Goal: Complete application form

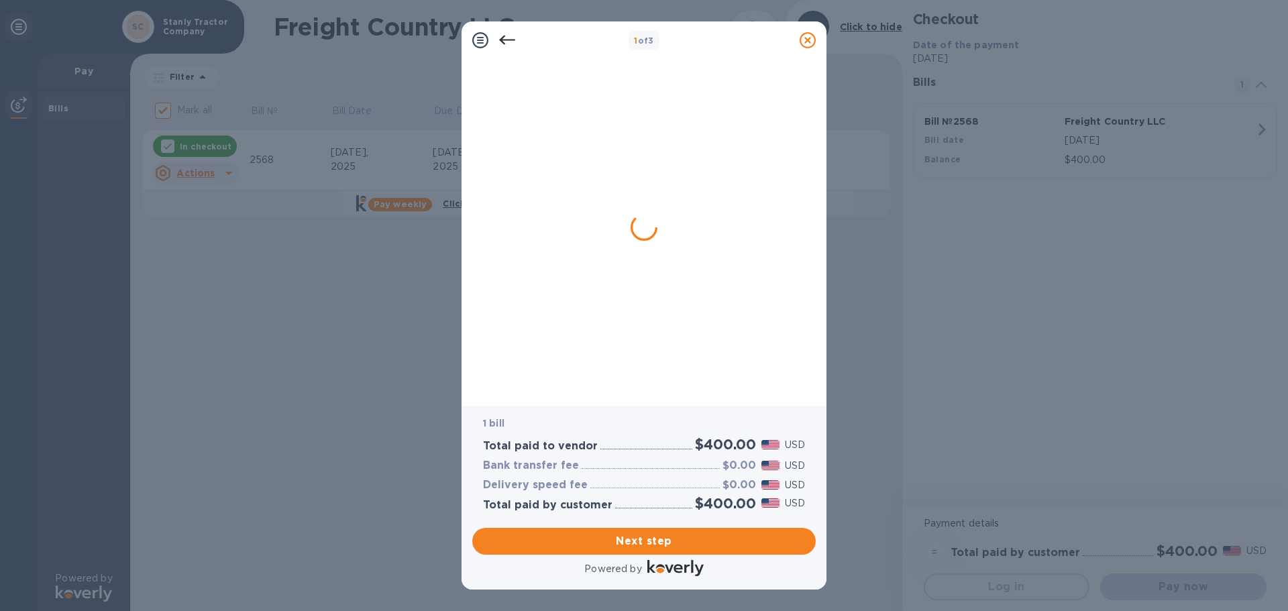
checkbox input "false"
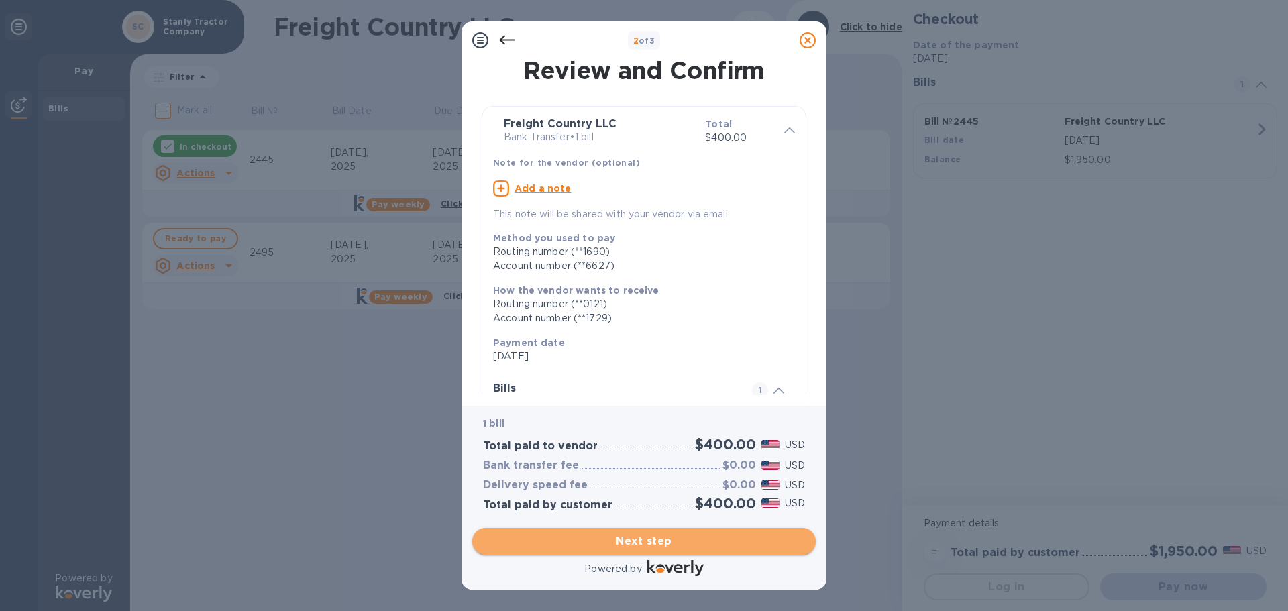
click at [697, 541] on span "Next step" at bounding box center [644, 542] width 322 height 16
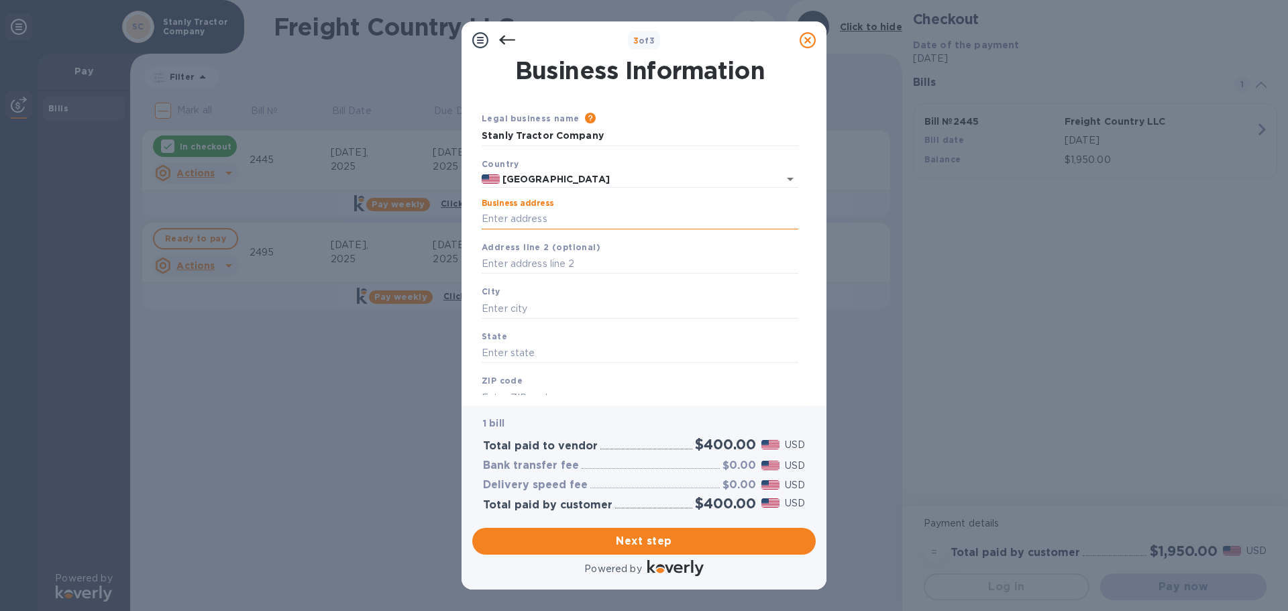
click at [620, 223] on input "Business address" at bounding box center [640, 219] width 317 height 20
type input "[STREET_ADDRESS]"
click at [604, 263] on input "text" at bounding box center [640, 264] width 317 height 20
click at [584, 314] on input "text" at bounding box center [640, 309] width 317 height 20
type input "[GEOGRAPHIC_DATA]"
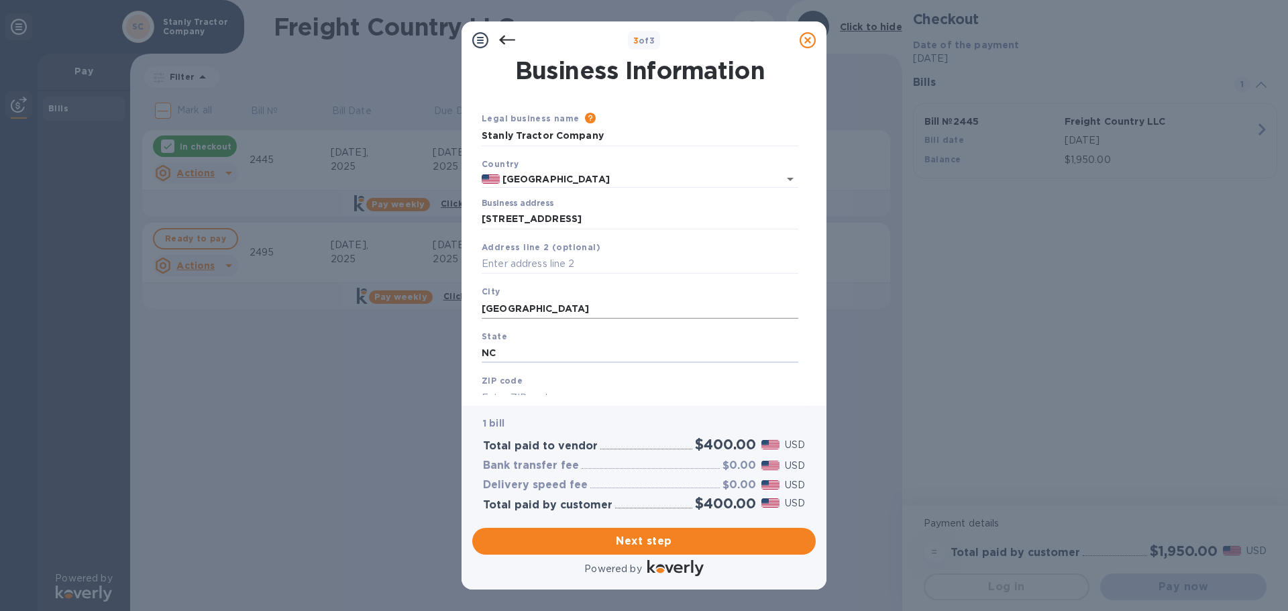
type input "NC"
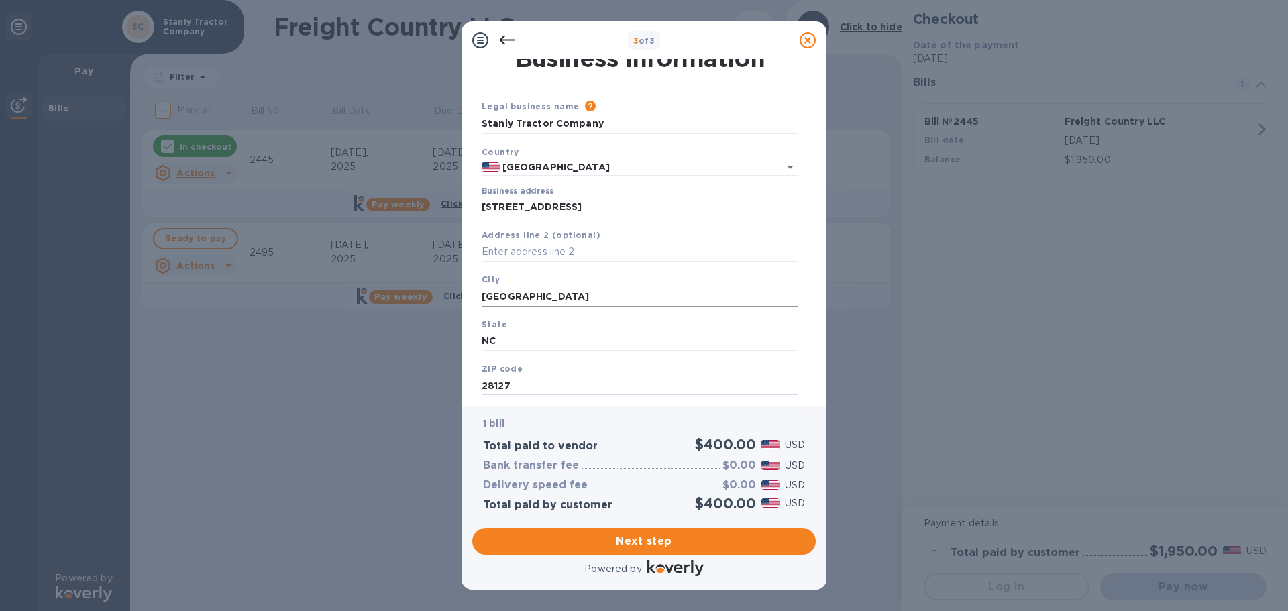
type input "28127"
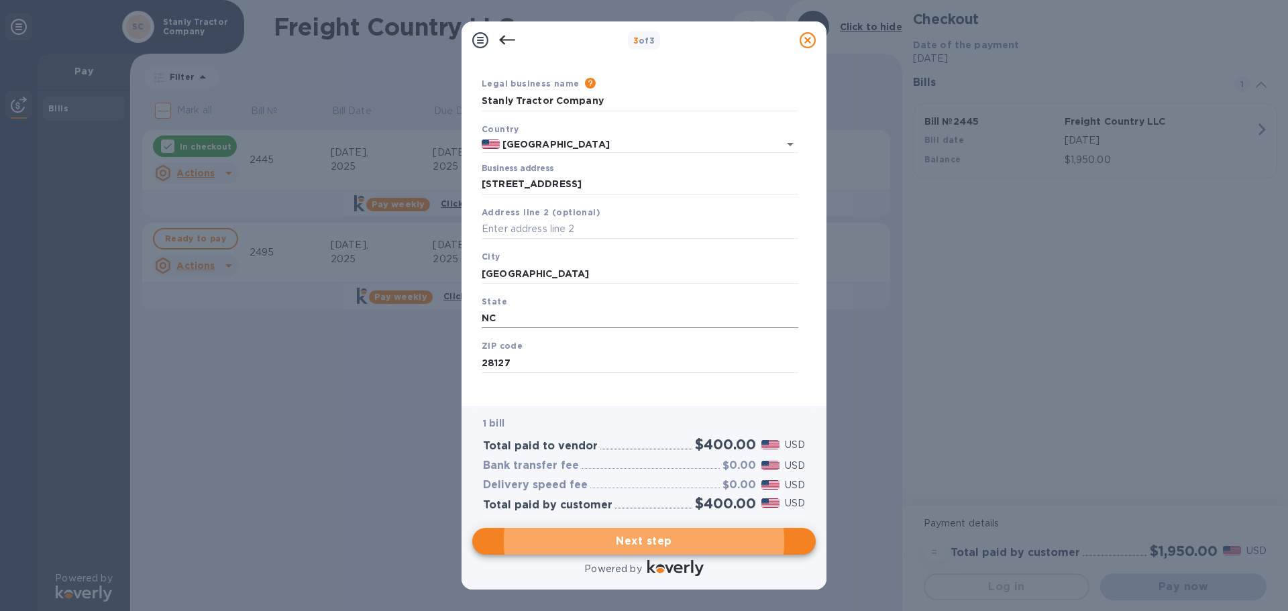
scroll to position [45, 0]
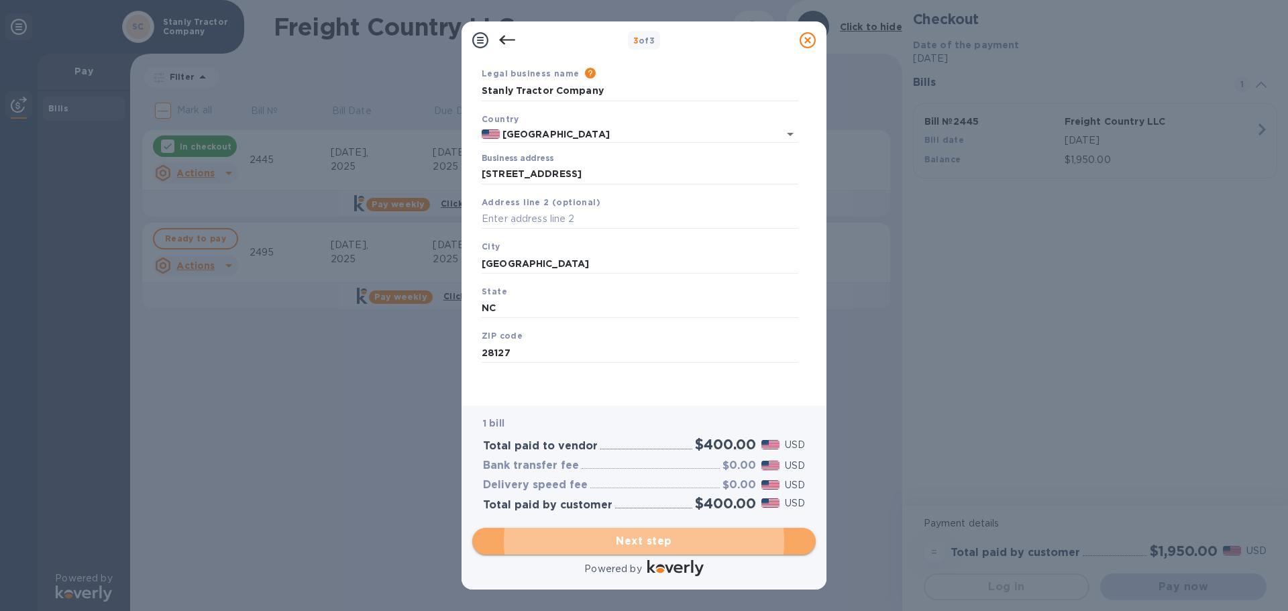
click at [644, 538] on span "Next step" at bounding box center [644, 542] width 322 height 16
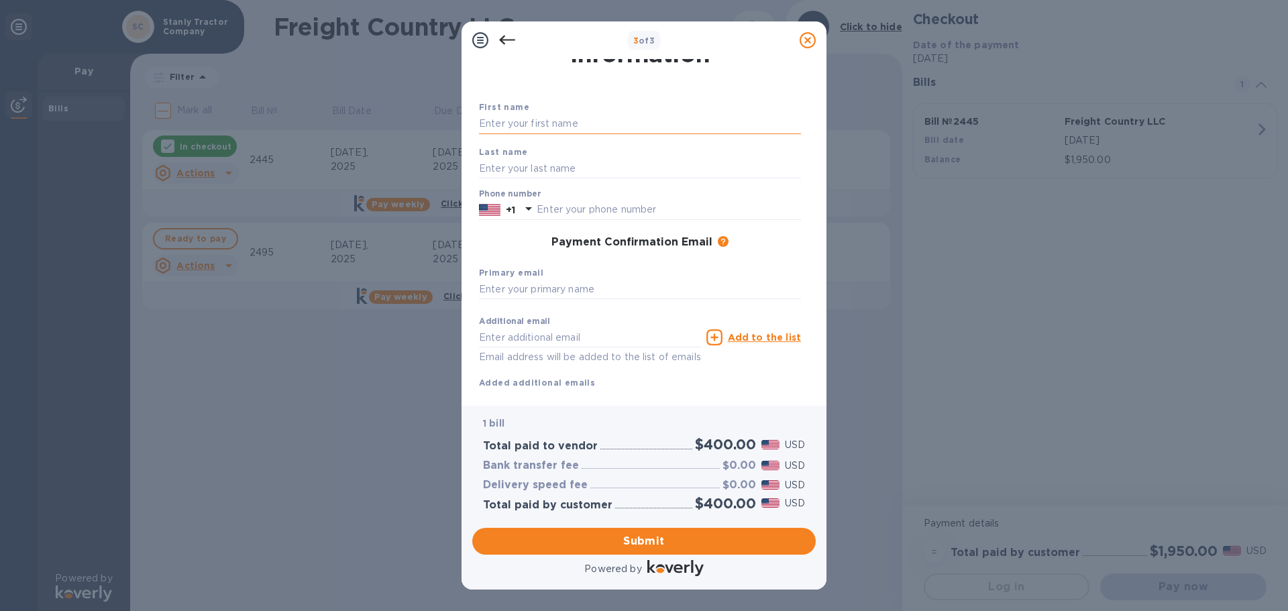
click at [507, 123] on input "text" at bounding box center [640, 124] width 322 height 20
type input "[PERSON_NAME]"
type input "7049831106"
type input "[PERSON_NAME][EMAIL_ADDRESS][DOMAIN_NAME]"
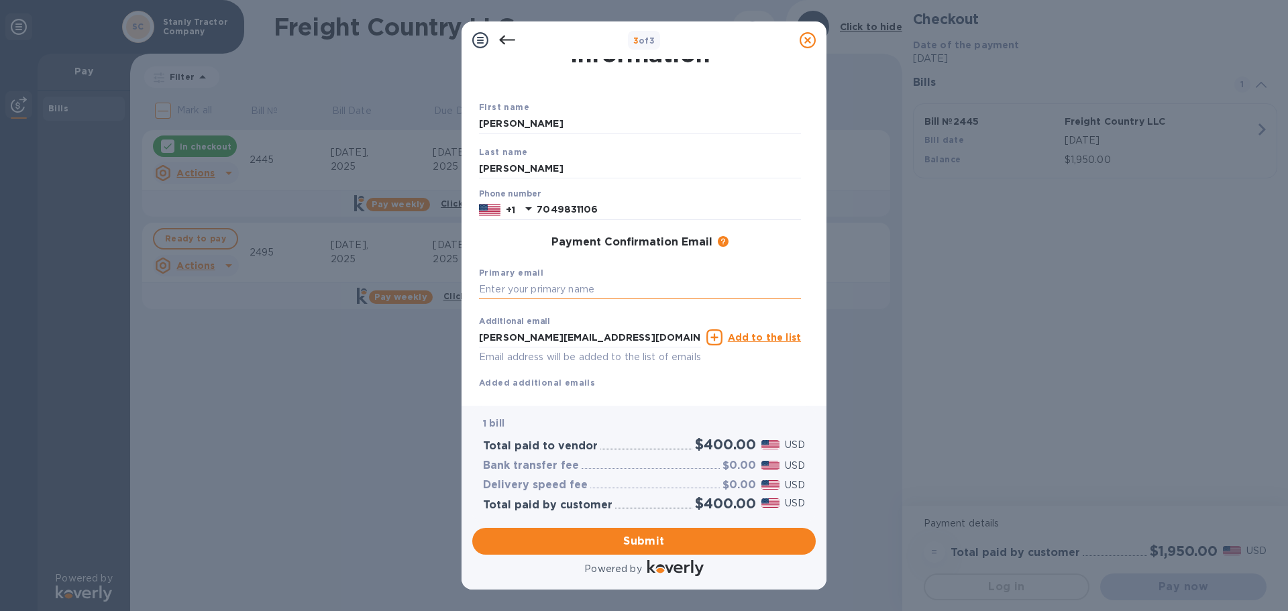
click at [556, 290] on input "text" at bounding box center [640, 290] width 322 height 20
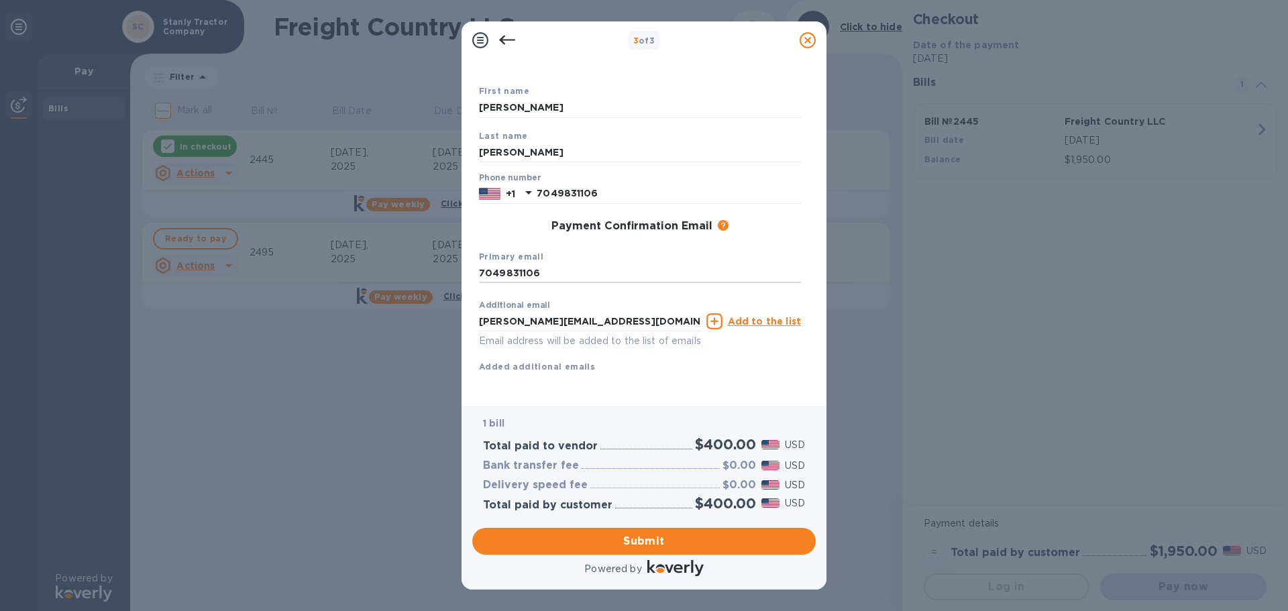
scroll to position [77, 0]
click at [619, 541] on span "Submit" at bounding box center [644, 542] width 322 height 16
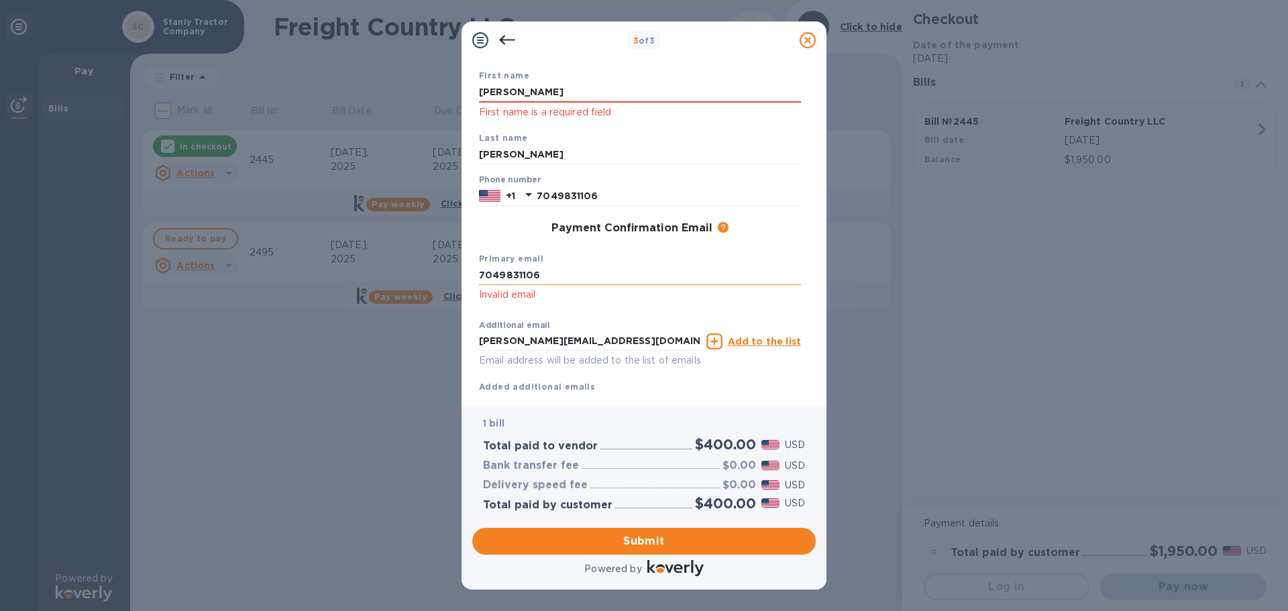
click at [628, 277] on input "7049831106" at bounding box center [640, 276] width 322 height 20
type input "[PERSON_NAME][EMAIL_ADDRESS][DOMAIN_NAME]"
click at [668, 346] on input "[PERSON_NAME][EMAIL_ADDRESS][DOMAIN_NAME]" at bounding box center [590, 342] width 222 height 20
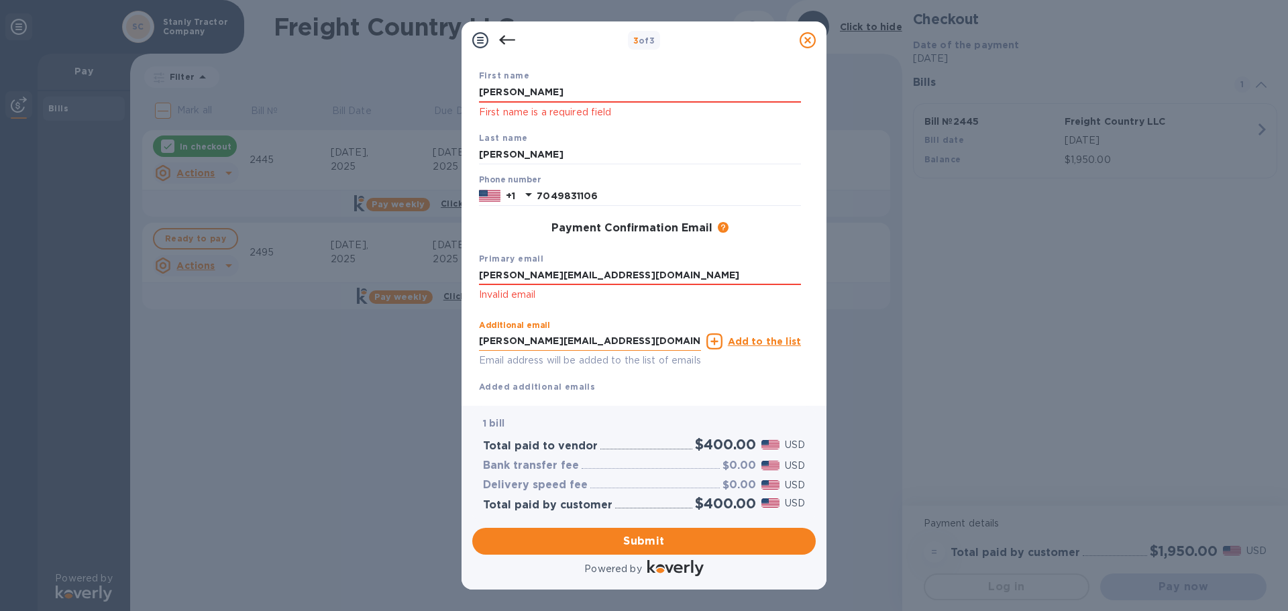
click at [668, 346] on input "[PERSON_NAME][EMAIL_ADDRESS][DOMAIN_NAME]" at bounding box center [590, 342] width 222 height 20
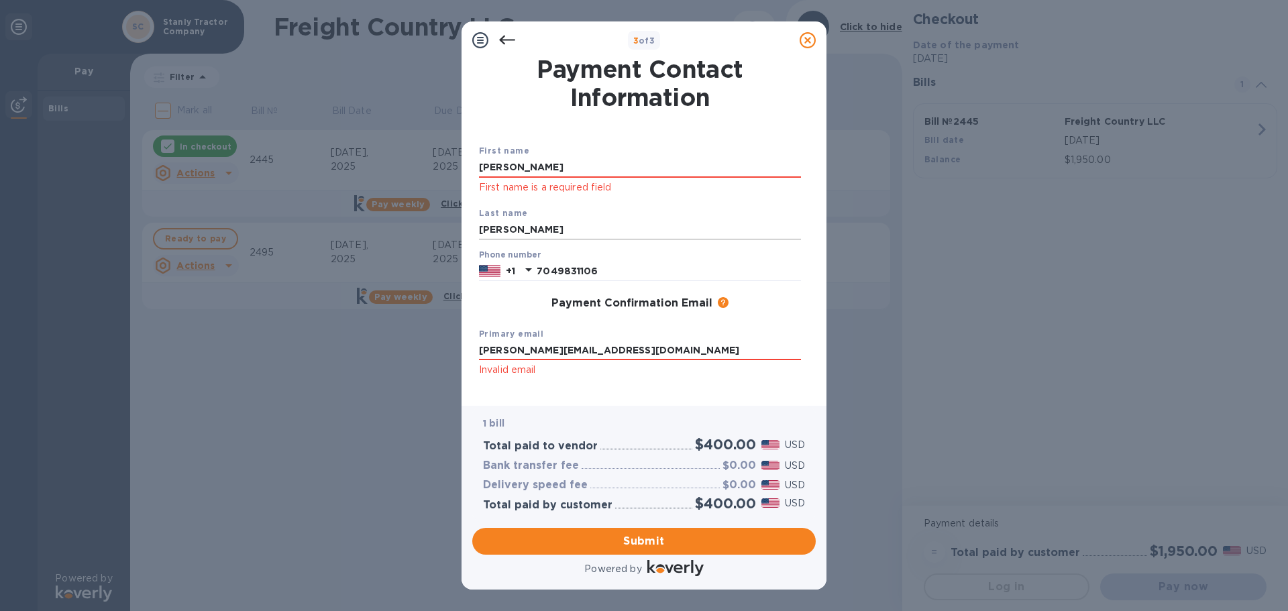
scroll to position [0, 0]
click at [628, 160] on input "[PERSON_NAME]" at bounding box center [640, 169] width 322 height 20
click at [625, 167] on input "[PERSON_NAME]" at bounding box center [640, 169] width 322 height 20
type input "[PERSON_NAME]"
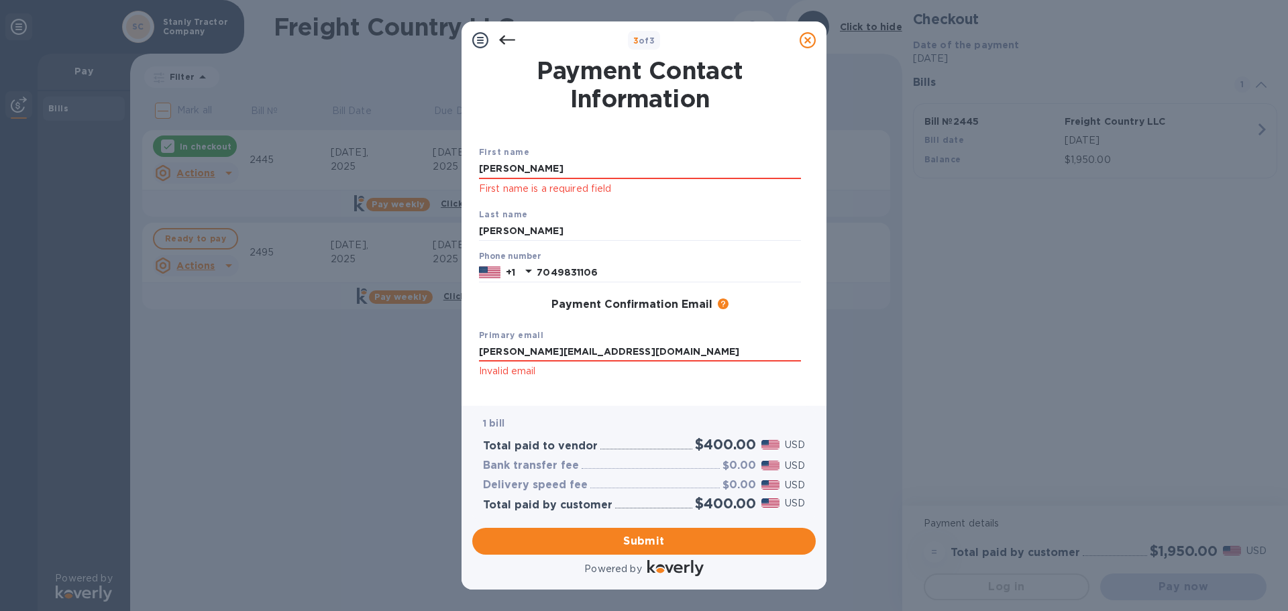
click at [662, 156] on div "First name [PERSON_NAME] First name is a required field" at bounding box center [640, 171] width 333 height 62
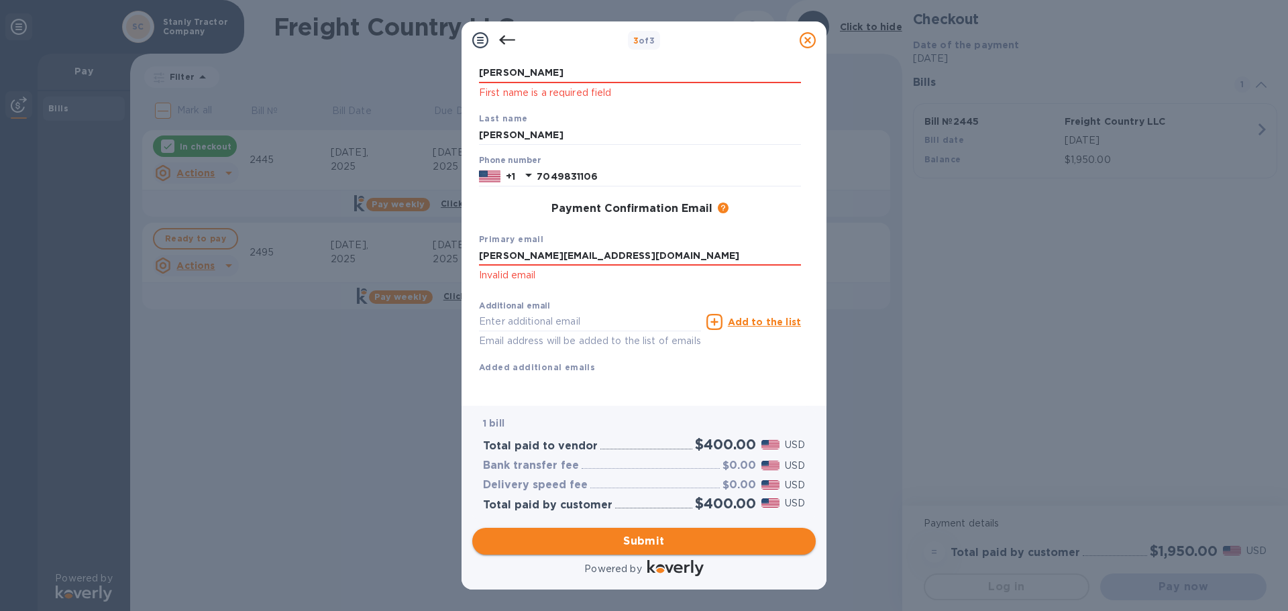
click at [674, 536] on span "Submit" at bounding box center [644, 542] width 322 height 16
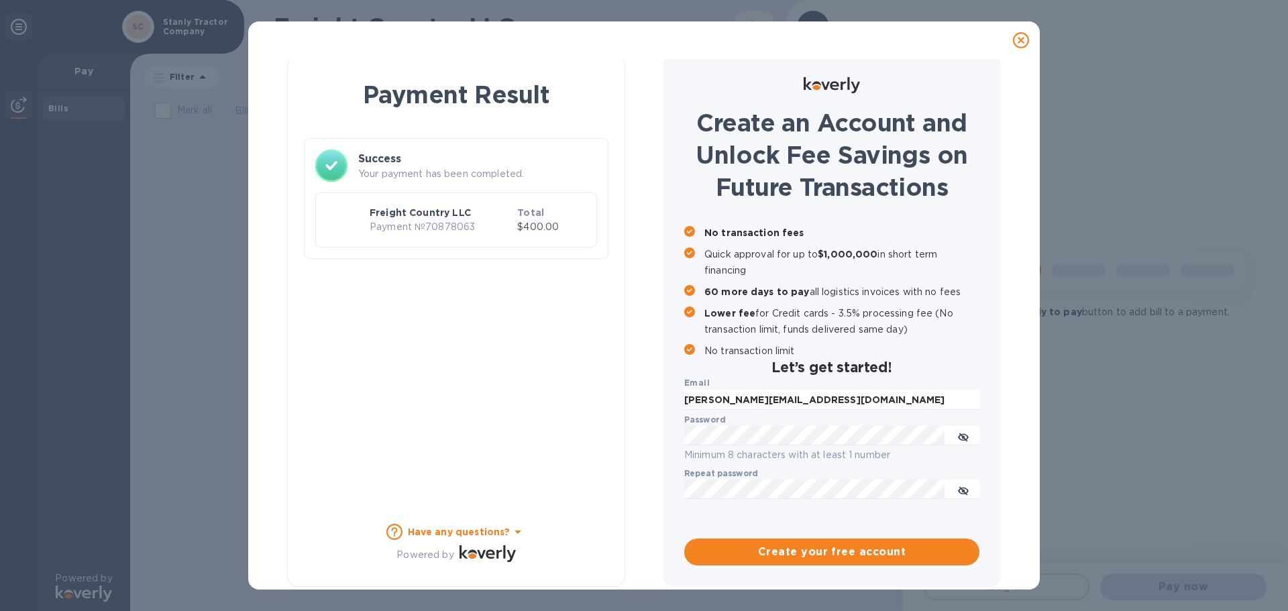
scroll to position [6, 0]
